Goal: Information Seeking & Learning: Learn about a topic

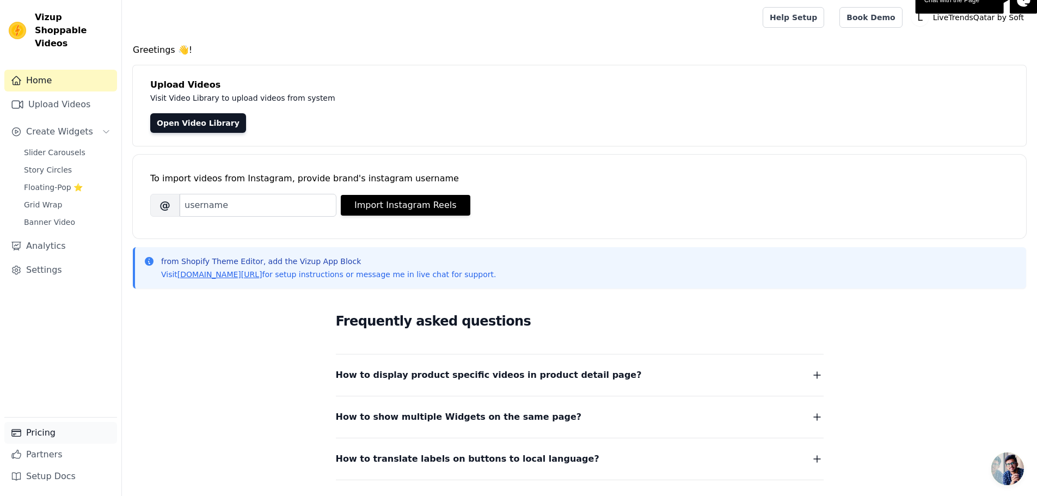
click at [62, 434] on link "Pricing" at bounding box center [60, 433] width 113 height 22
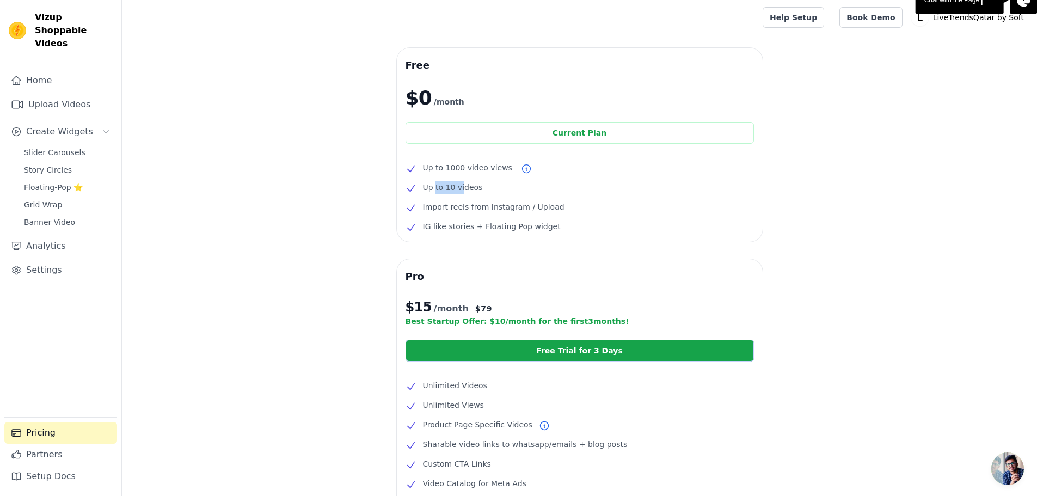
drag, startPoint x: 460, startPoint y: 191, endPoint x: 434, endPoint y: 191, distance: 26.1
click at [434, 191] on span "Up to 10 videos" at bounding box center [453, 187] width 60 height 13
click at [494, 205] on span "Import reels from Instagram / Upload" at bounding box center [494, 206] width 142 height 13
drag, startPoint x: 561, startPoint y: 208, endPoint x: 413, endPoint y: 212, distance: 148.1
click at [413, 212] on li "Import reels from Instagram / Upload" at bounding box center [580, 206] width 348 height 13
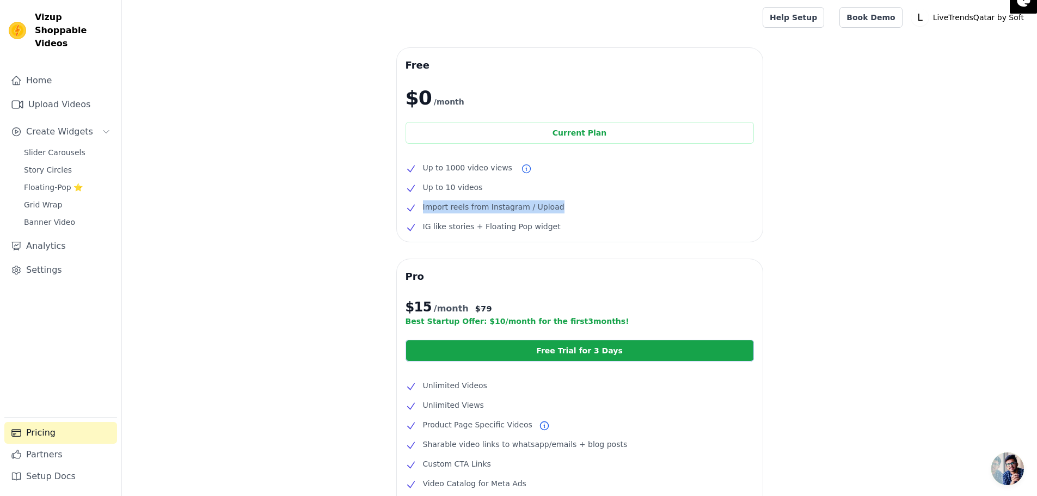
click at [554, 206] on li "Import reels from Instagram / Upload" at bounding box center [580, 206] width 348 height 13
drag, startPoint x: 554, startPoint y: 207, endPoint x: 416, endPoint y: 211, distance: 137.2
click at [416, 211] on li "Import reels from Instagram / Upload" at bounding box center [580, 206] width 348 height 13
click at [623, 205] on li "Import reels from Instagram / Upload" at bounding box center [580, 206] width 348 height 13
drag, startPoint x: 563, startPoint y: 209, endPoint x: 420, endPoint y: 212, distance: 142.6
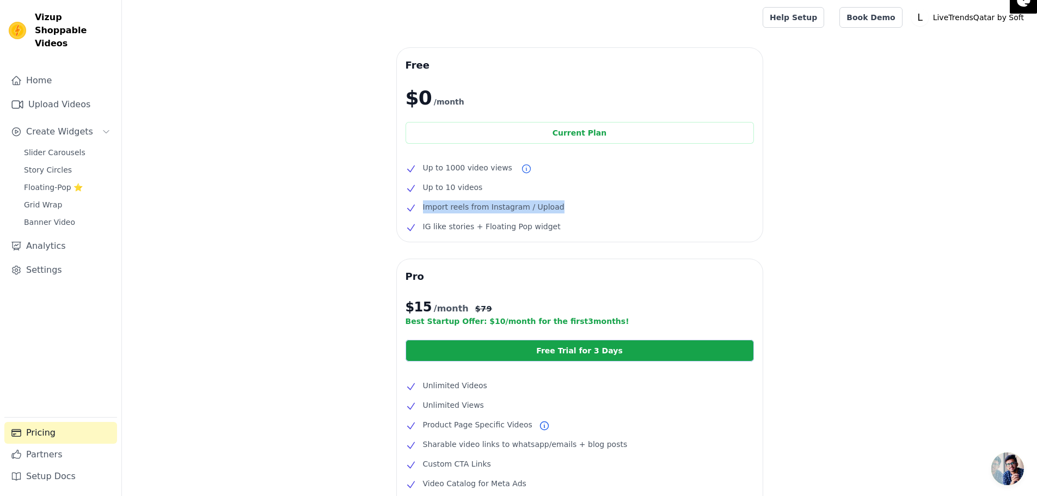
click at [420, 212] on li "Import reels from Instagram / Upload" at bounding box center [580, 206] width 348 height 13
click at [528, 223] on span "IG like stories + Floating Pop widget" at bounding box center [492, 226] width 138 height 13
drag, startPoint x: 555, startPoint y: 325, endPoint x: 569, endPoint y: 325, distance: 14.7
click at [555, 325] on p "Best Startup Offer: $ 10 /month for the first 3 months!" at bounding box center [580, 321] width 348 height 11
click at [577, 324] on p "Best Startup Offer: $ 10 /month for the first 3 months!" at bounding box center [580, 321] width 348 height 11
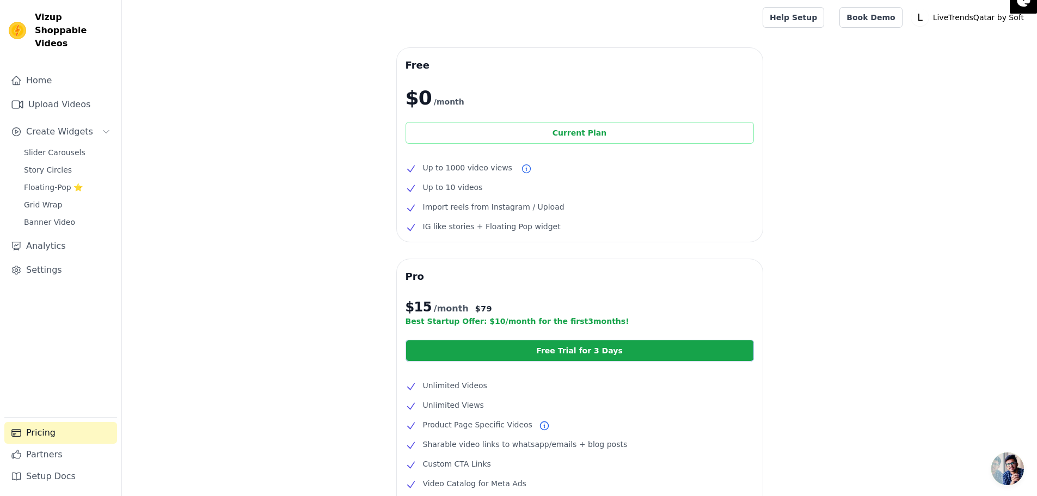
click at [621, 136] on div "Current Plan" at bounding box center [580, 133] width 348 height 22
click at [75, 145] on link "Slider Carousels" at bounding box center [67, 152] width 100 height 15
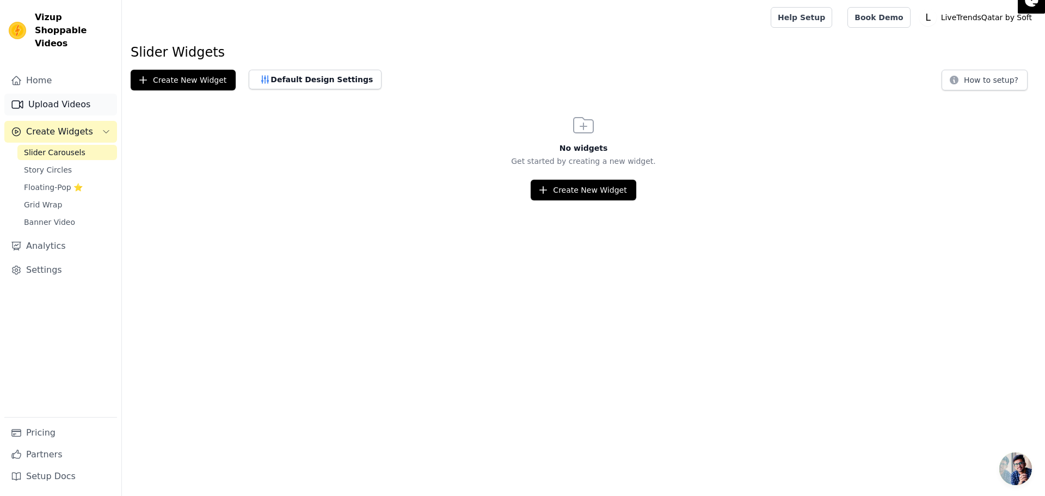
click at [64, 96] on link "Upload Videos" at bounding box center [60, 105] width 113 height 22
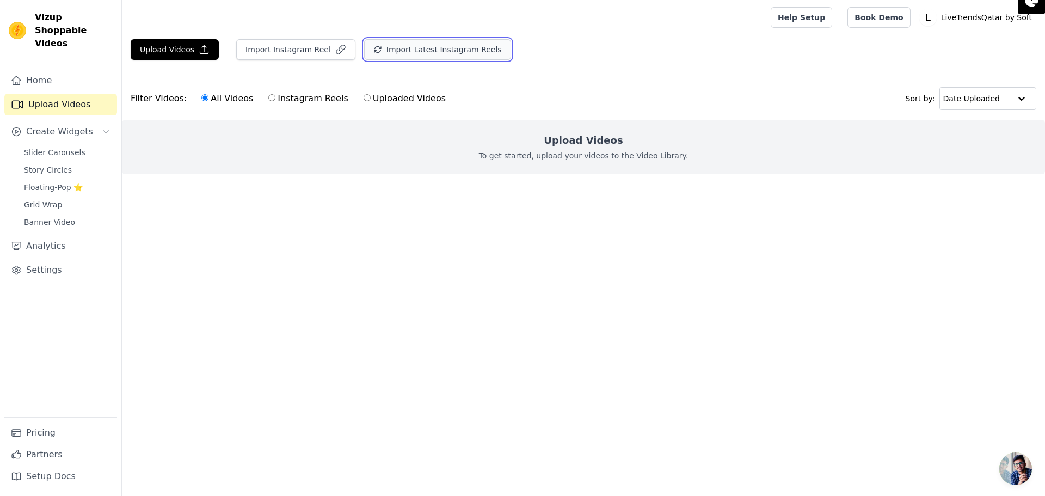
click at [441, 51] on button "Import Latest Instagram Reels" at bounding box center [437, 49] width 147 height 21
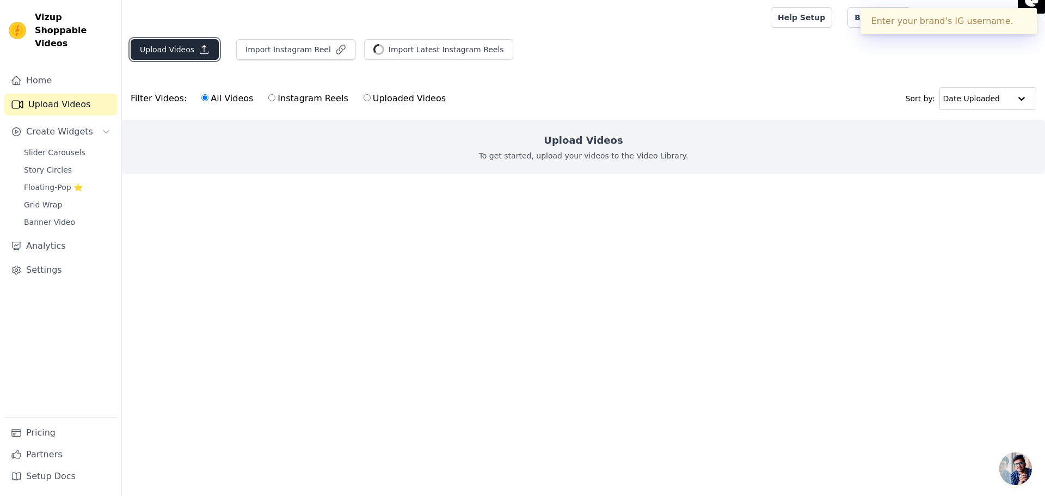
click at [188, 52] on button "Upload Videos" at bounding box center [175, 49] width 88 height 21
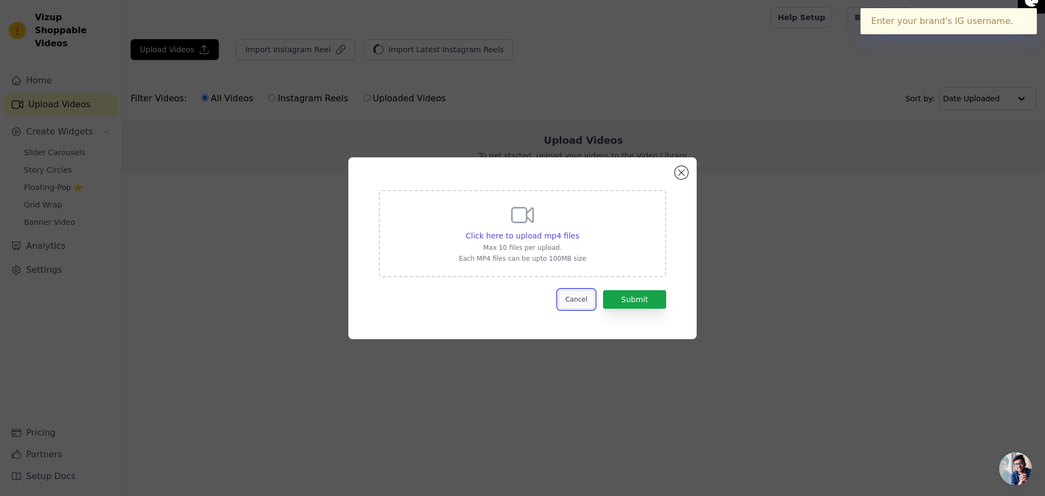
click at [586, 302] on button "Cancel" at bounding box center [576, 299] width 36 height 19
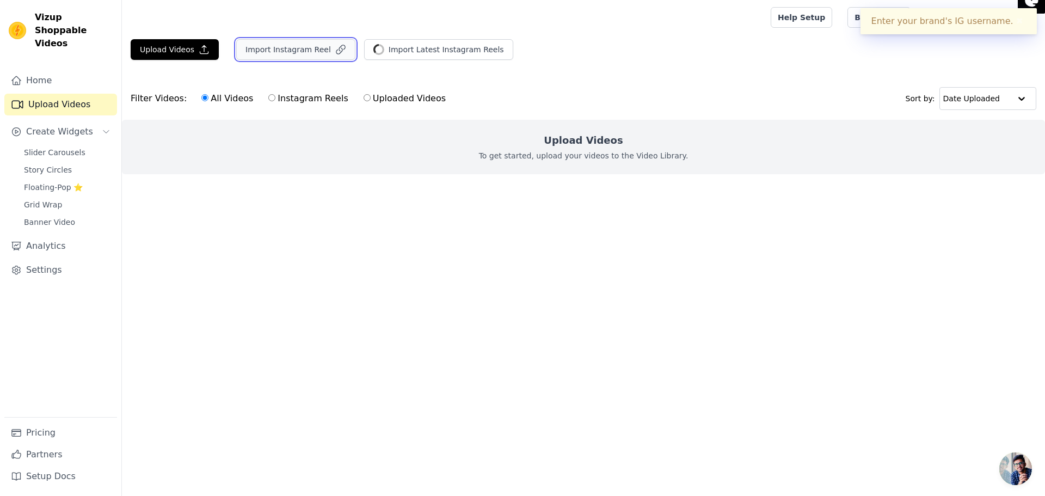
click at [273, 57] on button "Import Instagram Reel" at bounding box center [295, 49] width 119 height 21
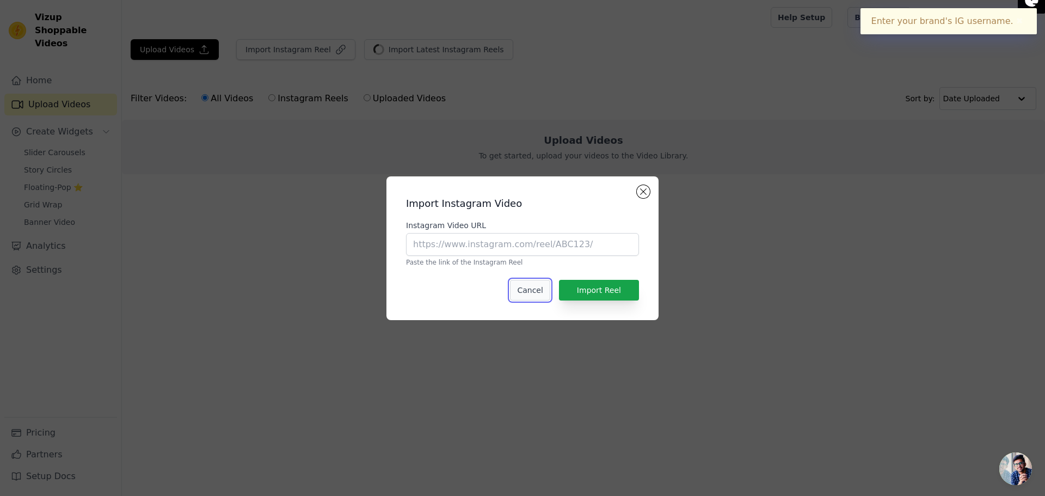
click at [548, 295] on button "Cancel" at bounding box center [530, 290] width 40 height 21
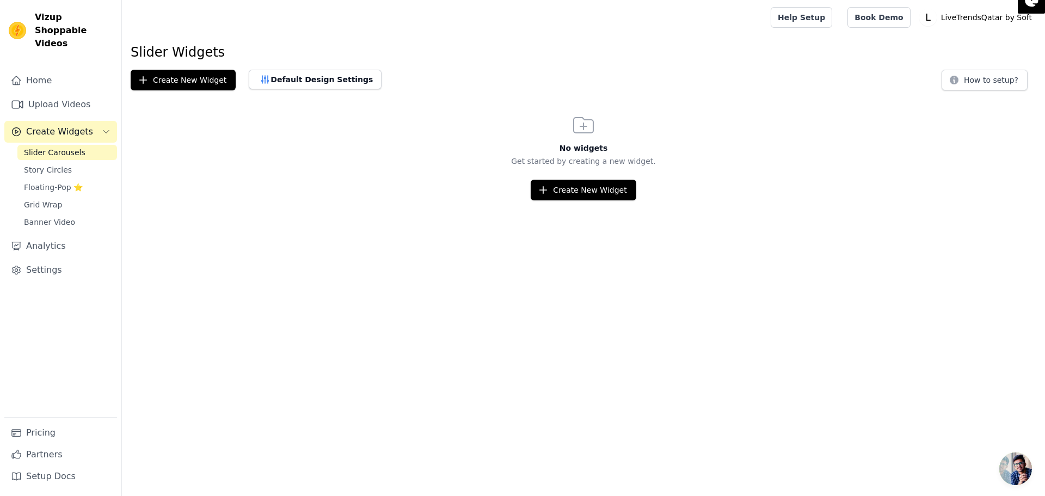
click at [58, 147] on span "Slider Carousels" at bounding box center [55, 152] width 62 height 11
click at [63, 164] on span "Story Circles" at bounding box center [48, 169] width 48 height 11
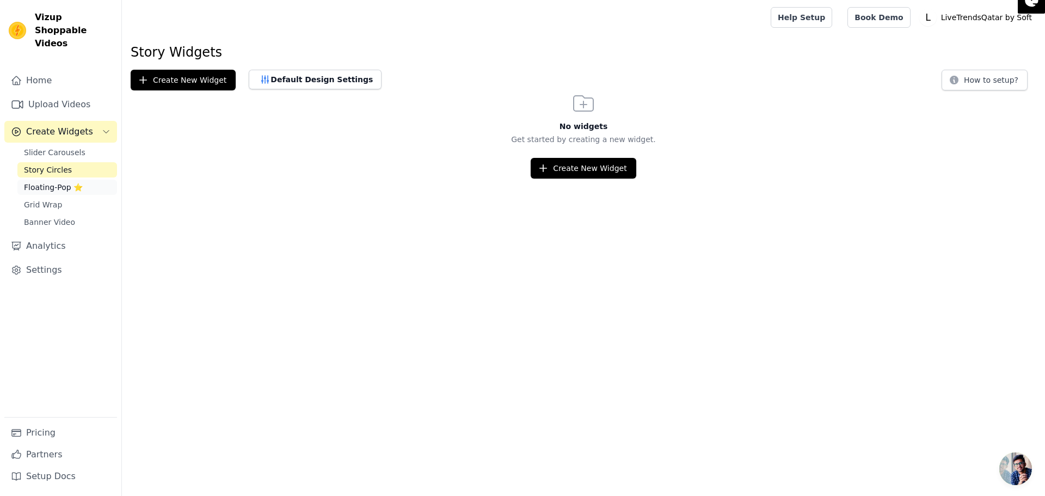
click at [61, 182] on span "Floating-Pop ⭐" at bounding box center [53, 187] width 59 height 11
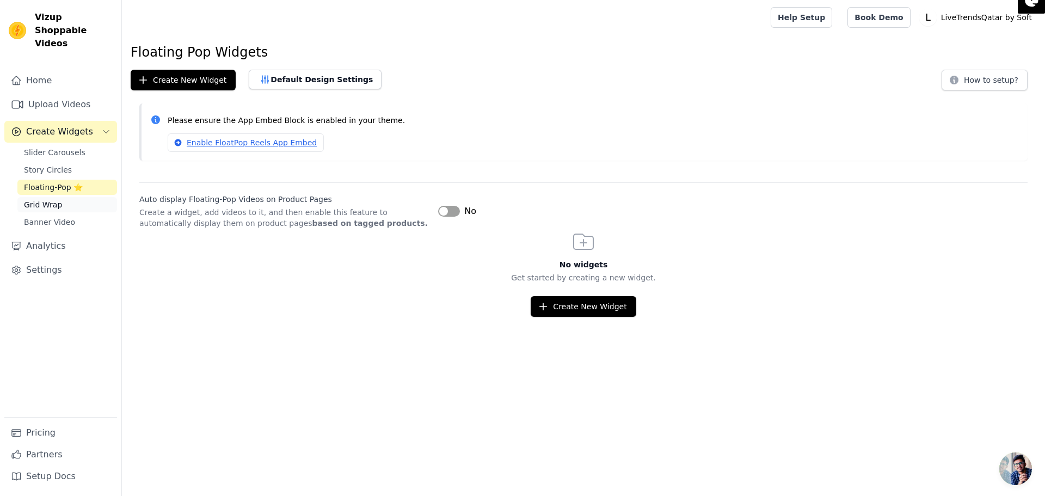
click at [59, 197] on link "Grid Wrap" at bounding box center [67, 204] width 100 height 15
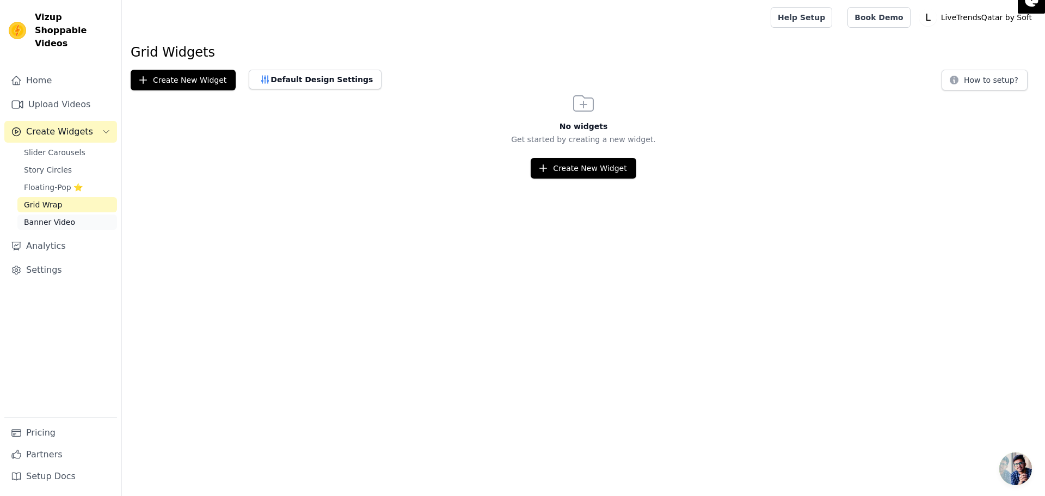
click at [60, 217] on span "Banner Video" at bounding box center [49, 222] width 51 height 11
click at [57, 235] on link "Analytics" at bounding box center [60, 246] width 113 height 22
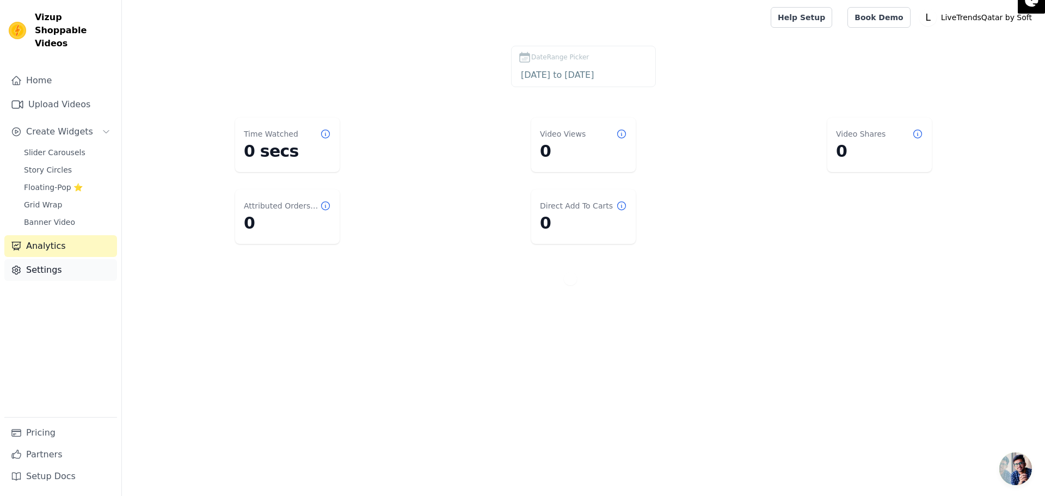
click at [51, 259] on link "Settings" at bounding box center [60, 270] width 113 height 22
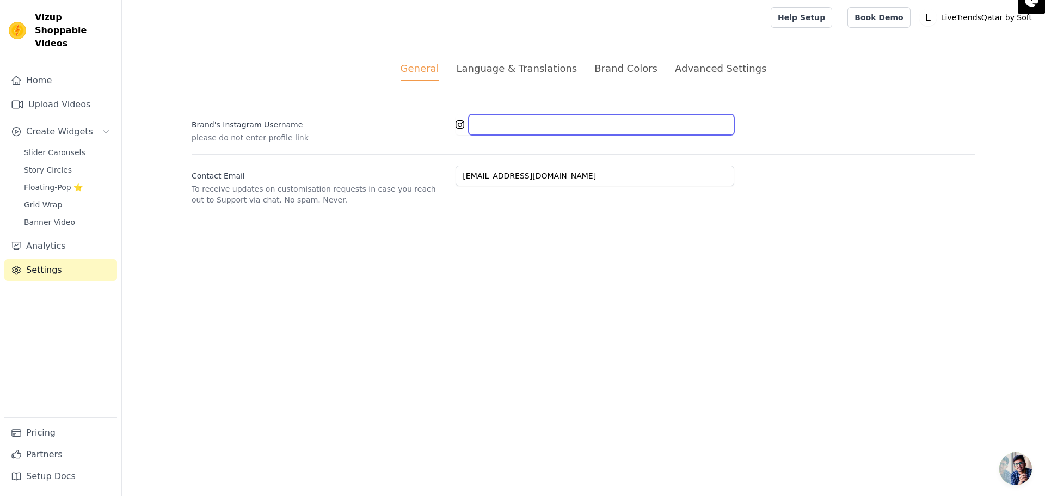
click at [542, 127] on input "Brand's Instagram Username" at bounding box center [602, 124] width 266 height 21
click at [255, 126] on label "Brand's Instagram Username" at bounding box center [319, 122] width 255 height 15
click at [469, 126] on input "Brand's Instagram Username" at bounding box center [602, 124] width 266 height 21
click at [499, 125] on input "Brand's Instagram Username" at bounding box center [602, 124] width 266 height 21
click at [256, 175] on label "Contact Email" at bounding box center [319, 173] width 255 height 15
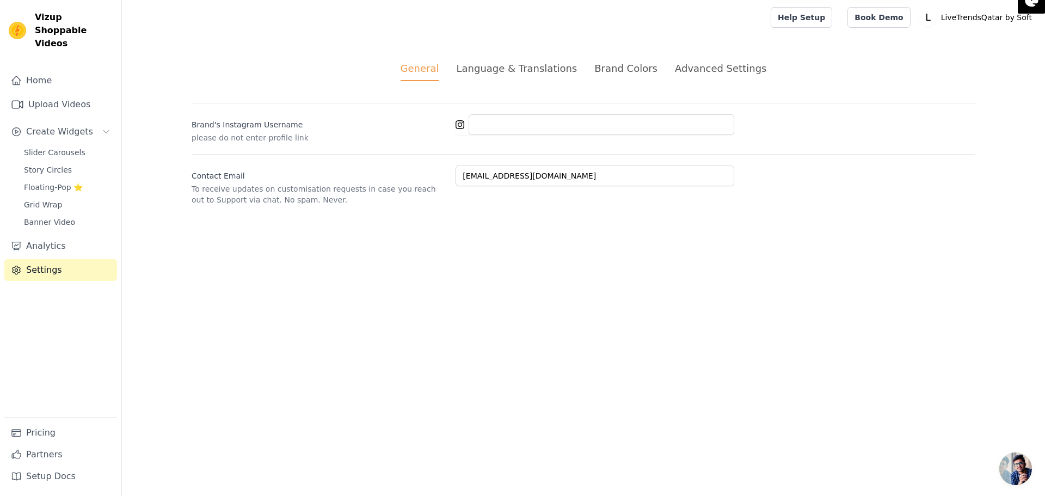
click at [531, 75] on div "Language & Translations" at bounding box center [516, 68] width 121 height 15
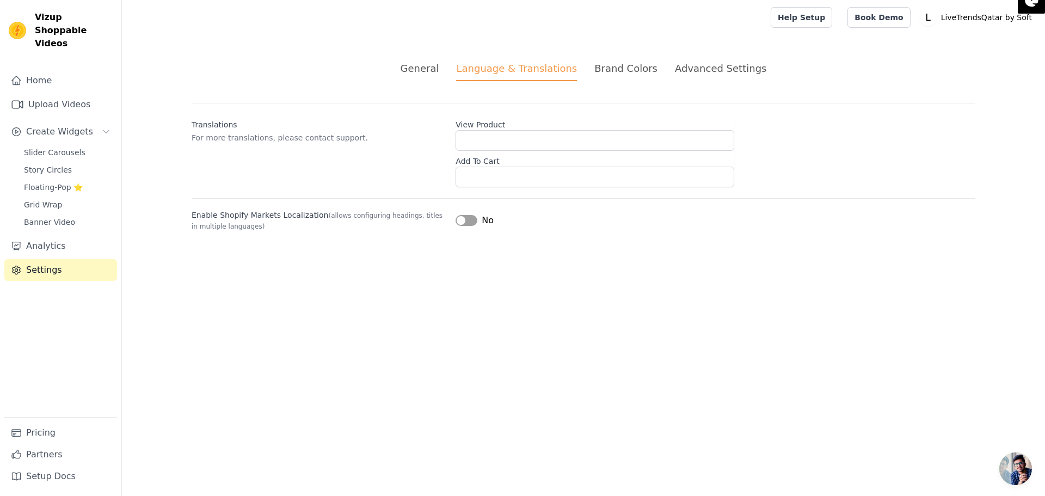
click at [536, 70] on div "Language & Translations" at bounding box center [516, 71] width 121 height 20
click at [505, 143] on input "View Product" at bounding box center [595, 140] width 279 height 21
click at [504, 177] on input "Add To Cart" at bounding box center [595, 177] width 279 height 21
click at [518, 175] on input "Add To Cart" at bounding box center [595, 177] width 279 height 21
click at [606, 71] on div "Brand Colors" at bounding box center [625, 68] width 63 height 15
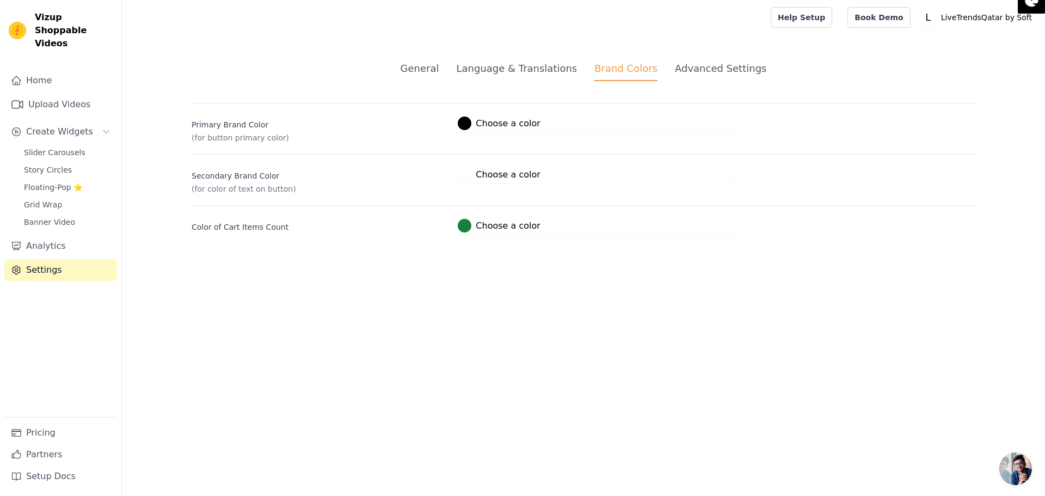
click at [692, 68] on div "Advanced Settings" at bounding box center [720, 68] width 91 height 15
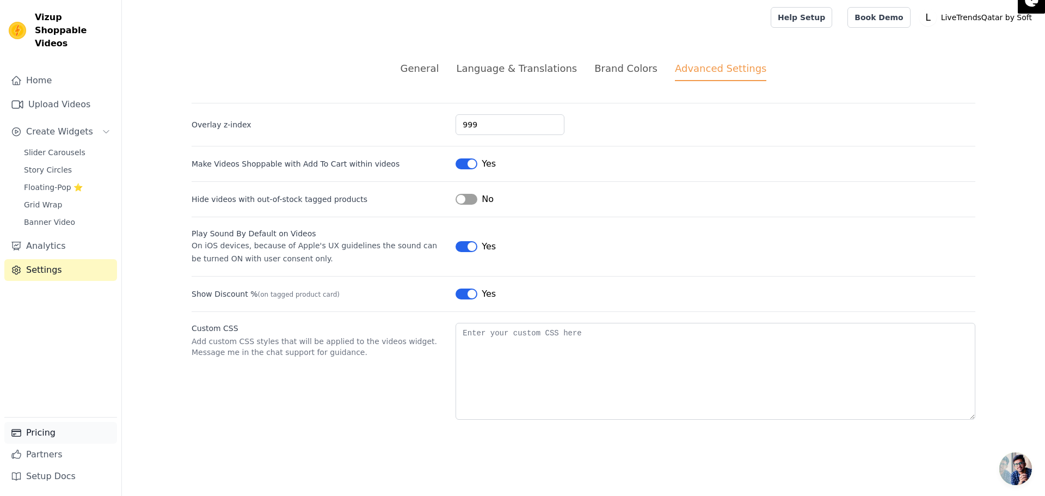
click at [42, 440] on link "Pricing" at bounding box center [60, 433] width 113 height 22
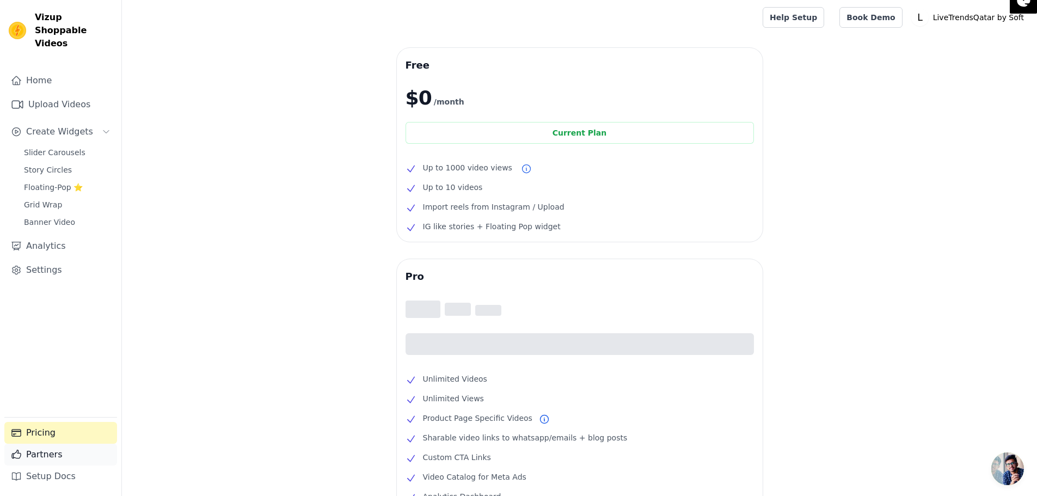
click at [45, 449] on link "Partners" at bounding box center [60, 455] width 113 height 22
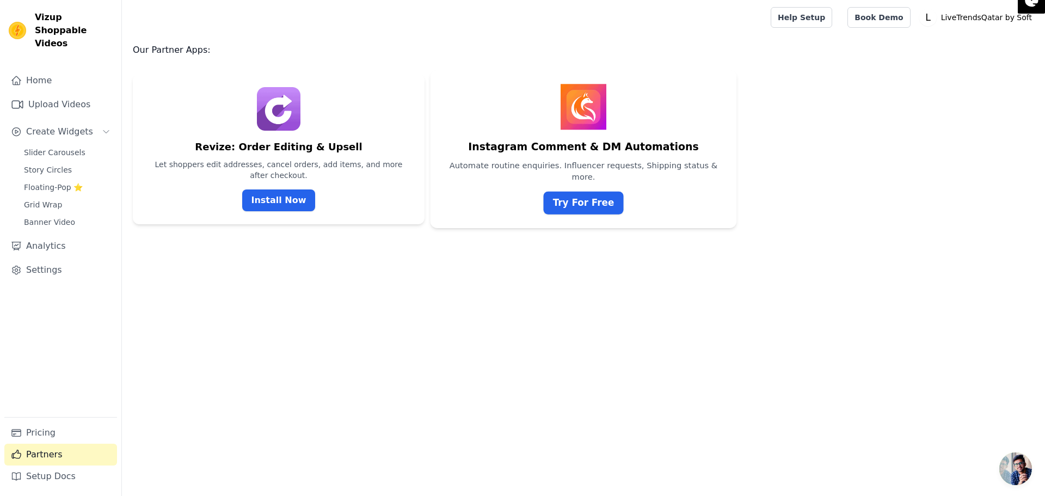
click at [579, 109] on img at bounding box center [584, 107] width 46 height 46
click at [588, 218] on div "Instagram Comment & DM Automations Automate routine enquiries. Influencer reque…" at bounding box center [584, 149] width 306 height 158
click at [586, 210] on link "Try For Free" at bounding box center [583, 203] width 79 height 23
click at [51, 94] on link "Upload Videos" at bounding box center [60, 105] width 113 height 22
